Goal: Information Seeking & Learning: Learn about a topic

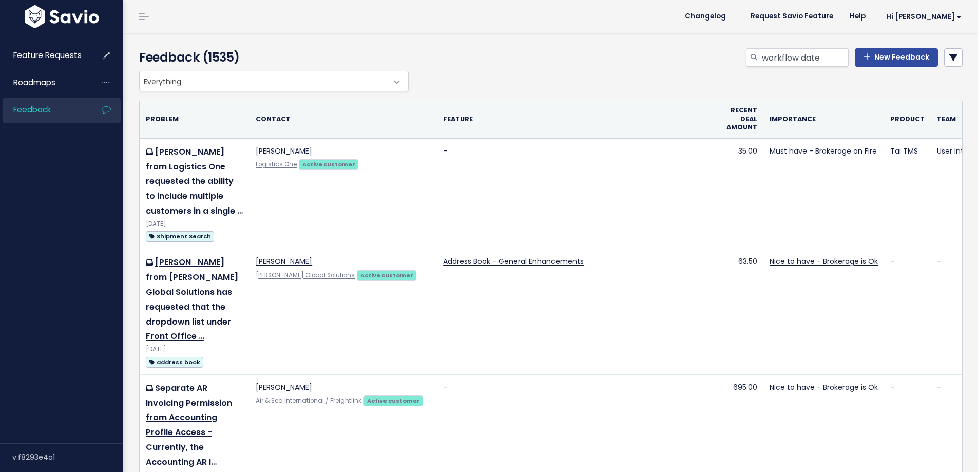
type input "workflow date"
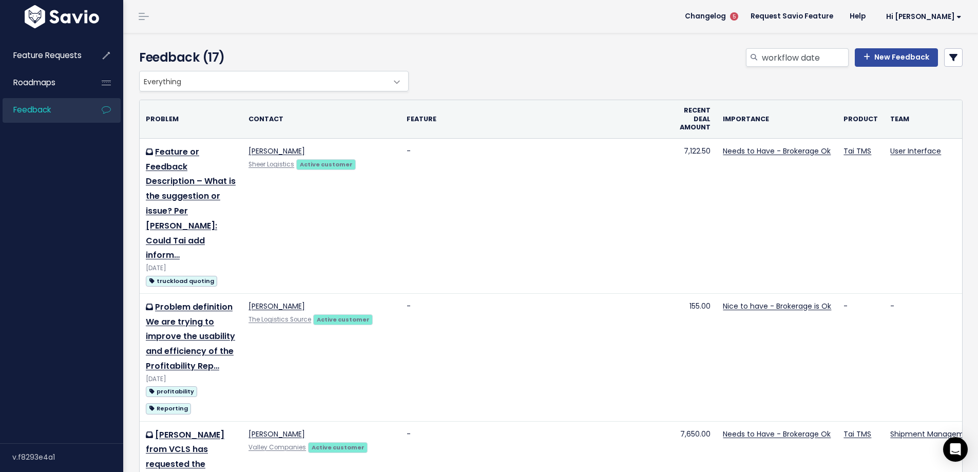
drag, startPoint x: 476, startPoint y: 235, endPoint x: 376, endPoint y: 39, distance: 220.6
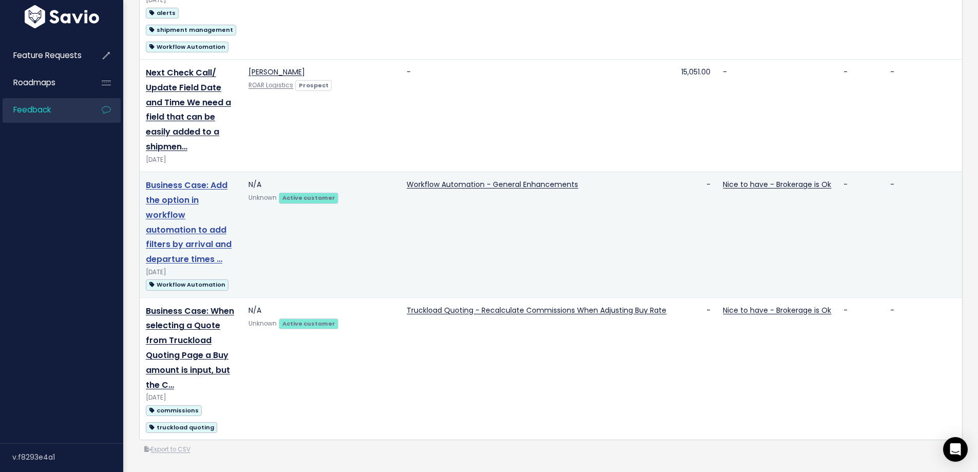
scroll to position [2028, 0]
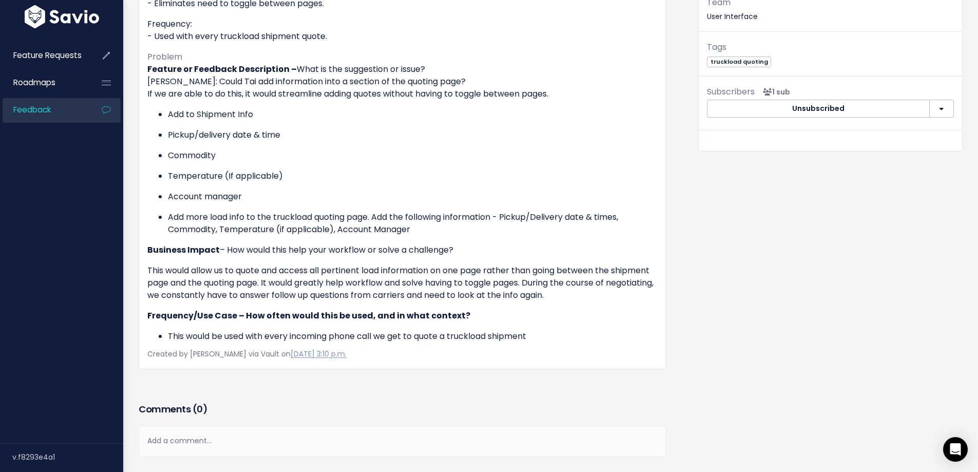
scroll to position [257, 0]
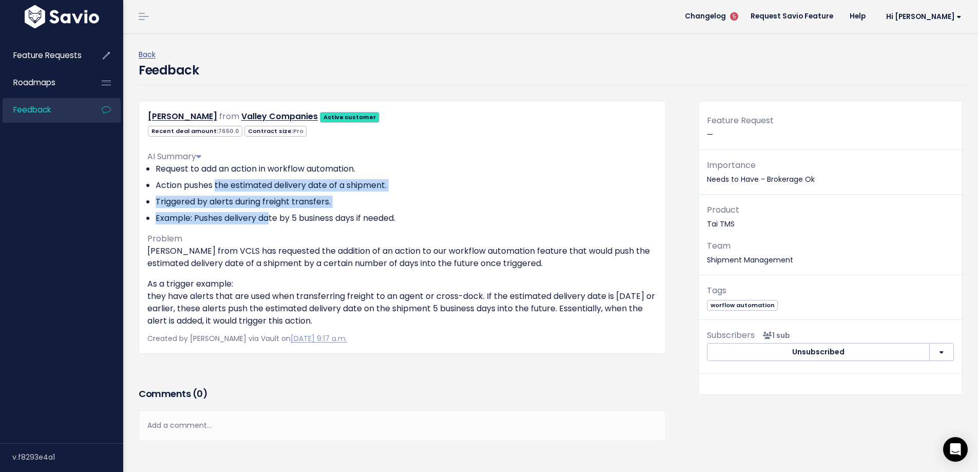
drag, startPoint x: 285, startPoint y: 184, endPoint x: 271, endPoint y: 220, distance: 39.2
click at [271, 220] on ul "Request to add an action in workflow automation. Action pushes the estimated de…" at bounding box center [402, 194] width 510 height 62
click at [271, 220] on li "Example: Pushes delivery date by 5 business days if needed." at bounding box center [407, 218] width 502 height 12
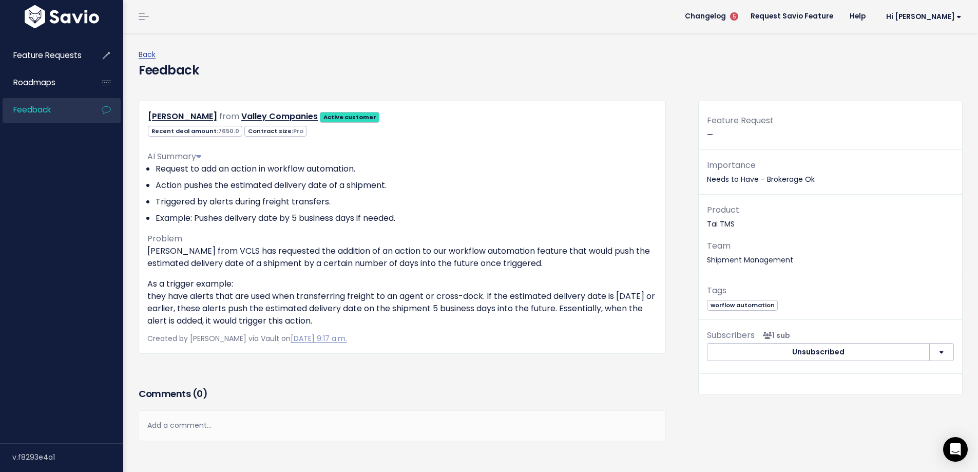
drag, startPoint x: 169, startPoint y: 252, endPoint x: 537, endPoint y: 321, distance: 375.0
click at [537, 321] on div "[PERSON_NAME] from VCLS has requested the addition of an action to our workflow…" at bounding box center [402, 286] width 510 height 82
click at [537, 321] on p "As a trigger example: they have alerts that are used when transferring freight …" at bounding box center [402, 302] width 510 height 49
drag, startPoint x: 215, startPoint y: 300, endPoint x: 293, endPoint y: 306, distance: 78.2
click at [293, 306] on p "As a trigger example: they have alerts that are used when transferring freight …" at bounding box center [402, 302] width 510 height 49
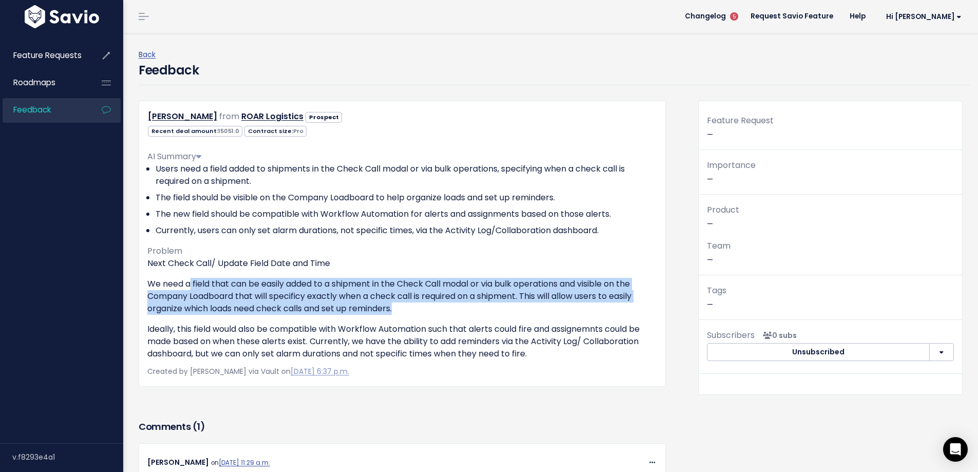
drag, startPoint x: 189, startPoint y: 282, endPoint x: 414, endPoint y: 303, distance: 225.3
click at [414, 303] on p "We need a field that can be easily added to a shipment in the Check Call modal …" at bounding box center [402, 296] width 510 height 37
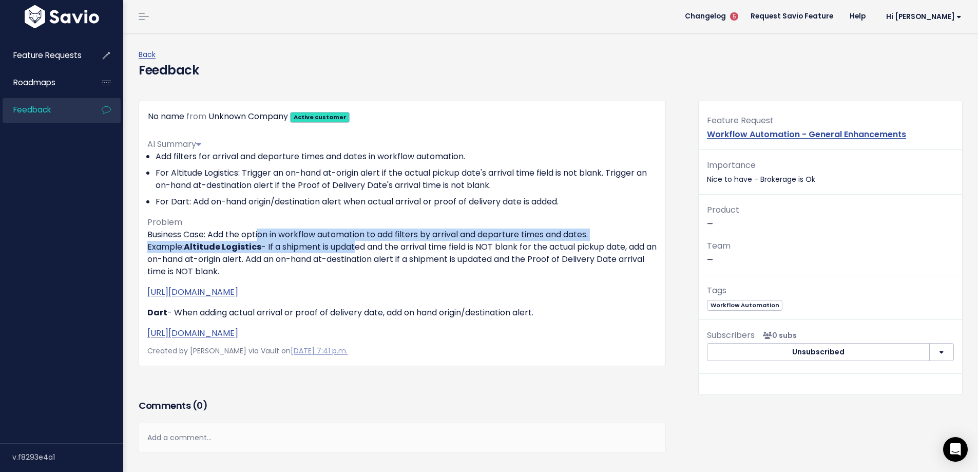
drag, startPoint x: 261, startPoint y: 238, endPoint x: 352, endPoint y: 252, distance: 91.9
click at [352, 252] on p "Business Case: Add the option in workflow automation to add filters by arrival …" at bounding box center [402, 252] width 510 height 49
drag, startPoint x: 357, startPoint y: 232, endPoint x: 414, endPoint y: 245, distance: 57.9
click at [414, 245] on p "Business Case: Add the option in workflow automation to add filters by arrival …" at bounding box center [402, 252] width 510 height 49
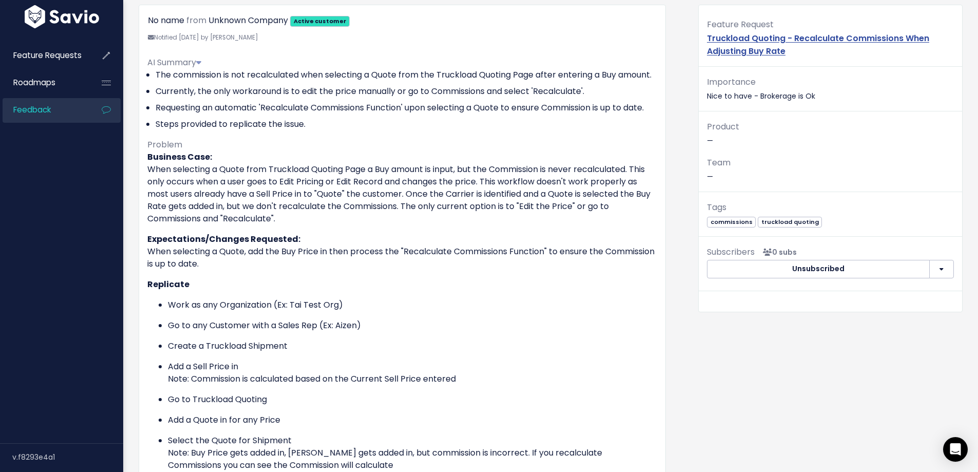
scroll to position [103, 0]
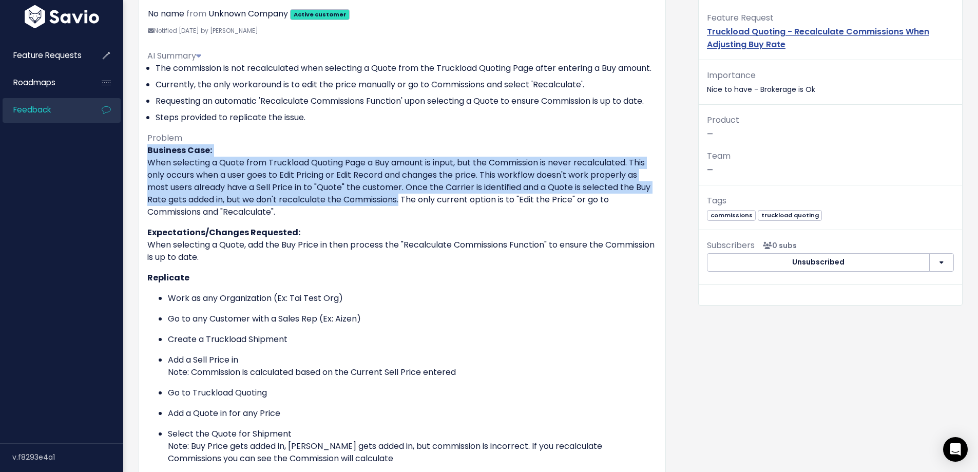
drag, startPoint x: 283, startPoint y: 177, endPoint x: 419, endPoint y: 226, distance: 145.2
click at [419, 218] on p "Business Case: When selecting a Quote from Truckload Quoting Page a Buy amount …" at bounding box center [402, 181] width 510 height 74
